Goal: Information Seeking & Learning: Learn about a topic

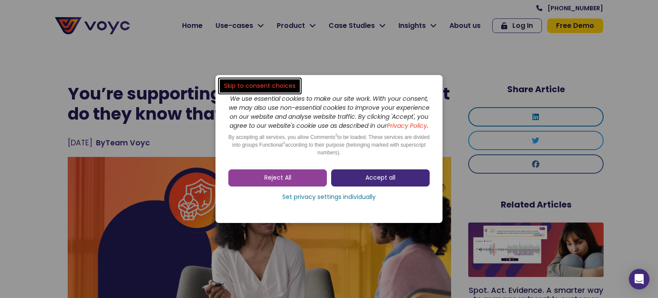
click at [385, 182] on span "Accept all" at bounding box center [380, 177] width 30 height 9
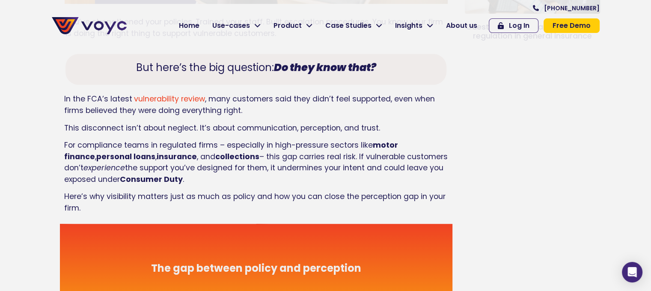
scroll to position [391, 0]
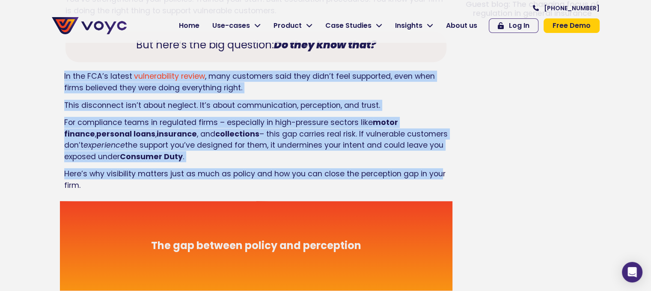
drag, startPoint x: 63, startPoint y: 76, endPoint x: 441, endPoint y: 175, distance: 390.5
click at [441, 174] on div "In the FCA’s latest vulnerability review , many customers said they didn’t feel…" at bounding box center [256, 133] width 393 height 135
drag, startPoint x: 439, startPoint y: 138, endPoint x: 429, endPoint y: 138, distance: 10.3
click at [440, 138] on p "For compliance teams in regulated firms – especially in high-pressure sectors l…" at bounding box center [256, 139] width 384 height 45
click at [65, 81] on span "In the FCA’s latest" at bounding box center [98, 76] width 68 height 10
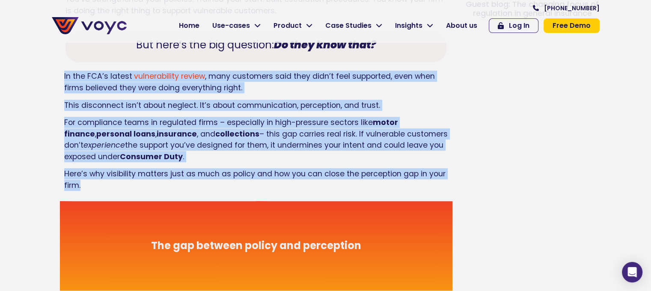
drag, startPoint x: 64, startPoint y: 76, endPoint x: 237, endPoint y: 185, distance: 204.2
click at [237, 185] on div "In the FCA’s latest vulnerability review , many customers said they didn’t feel…" at bounding box center [256, 131] width 384 height 120
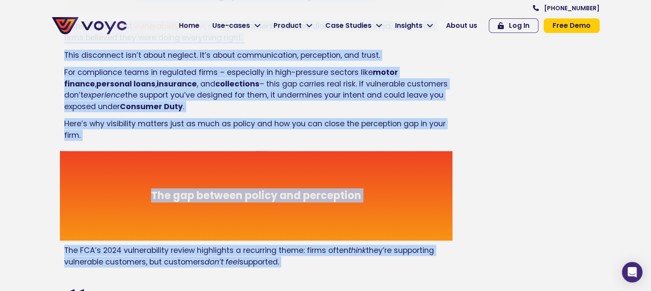
scroll to position [500, 0]
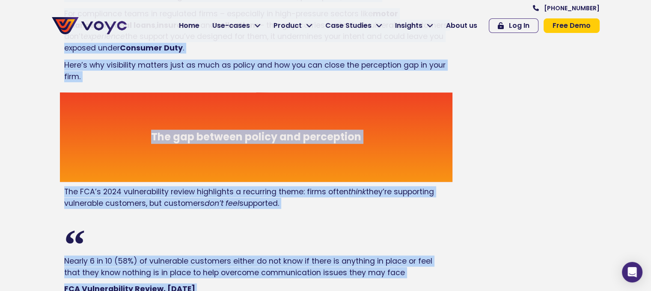
drag, startPoint x: 67, startPoint y: 90, endPoint x: 487, endPoint y: 277, distance: 459.9
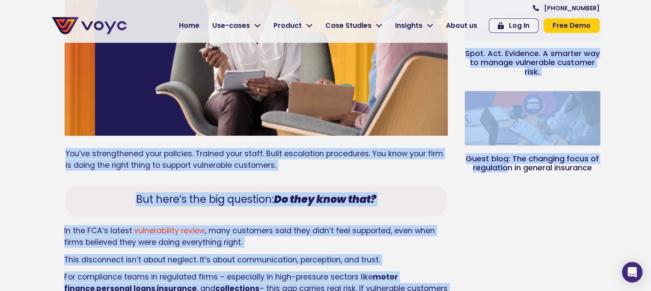
scroll to position [279, 0]
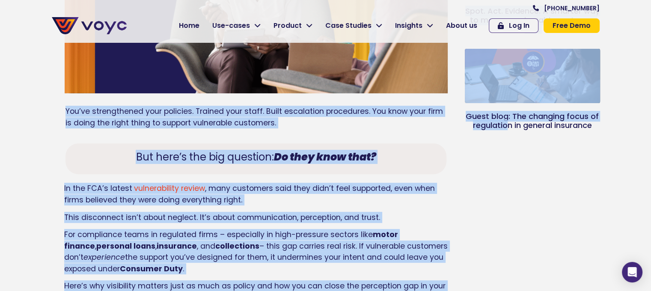
click at [426, 161] on h4 "But here’s the big question: Do they know that?" at bounding box center [256, 157] width 373 height 12
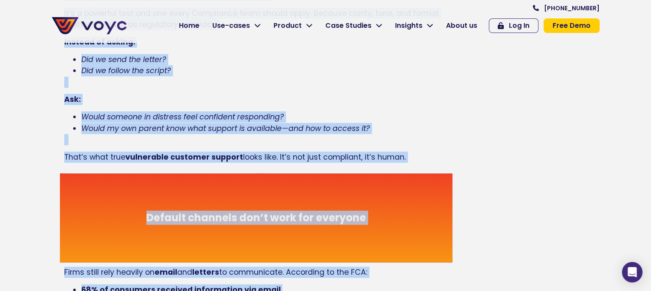
scroll to position [1037, 0]
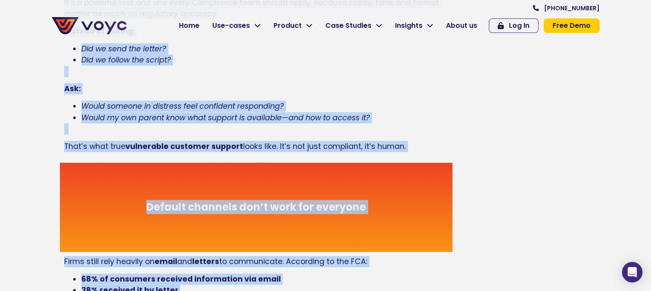
drag, startPoint x: 66, startPoint y: 108, endPoint x: 475, endPoint y: 280, distance: 442.8
click at [475, 280] on div "You’re supporting vulnerable customers. But do they know that? [DATE] By Team V…" at bounding box center [326, 243] width 557 height 2393
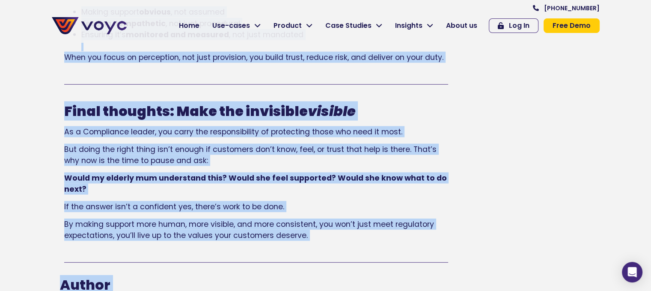
scroll to position [2128, 0]
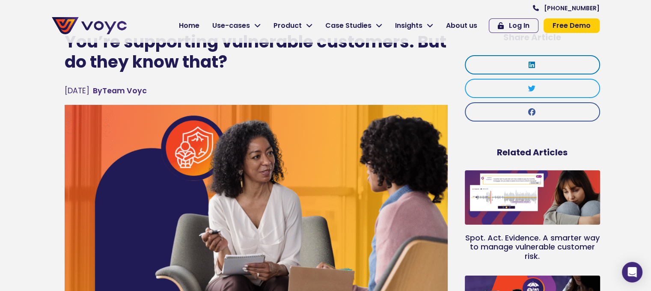
scroll to position [0, 0]
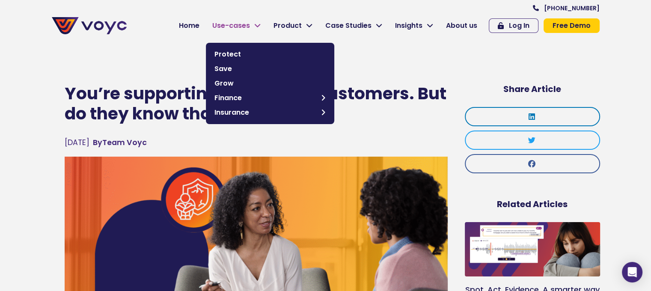
click at [243, 27] on span "Use-cases" at bounding box center [231, 26] width 38 height 10
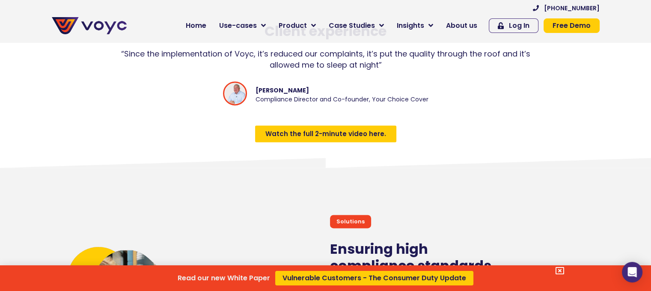
scroll to position [1170, 0]
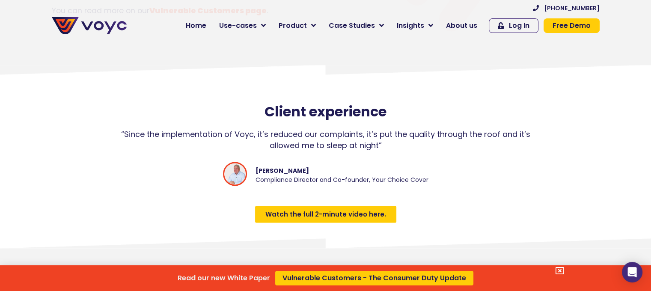
click at [344, 221] on div "Read our new White Paper Vulnerable Customers - The Consumer Duty Update" at bounding box center [325, 145] width 651 height 291
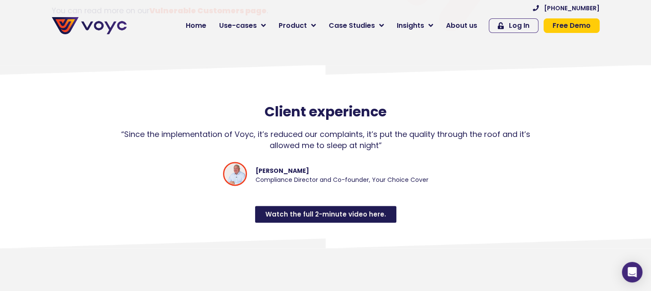
click at [325, 223] on link "Watch the full 2-minute video here." at bounding box center [325, 214] width 141 height 17
